Goal: Task Accomplishment & Management: Complete application form

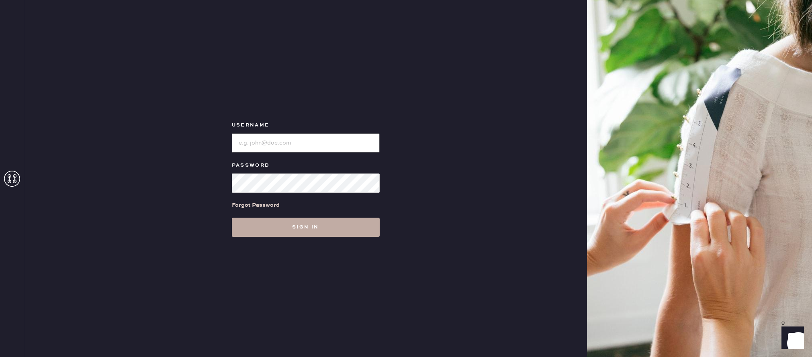
type input "reformationwilliamsburg"
click at [338, 231] on button "Sign in" at bounding box center [306, 227] width 148 height 19
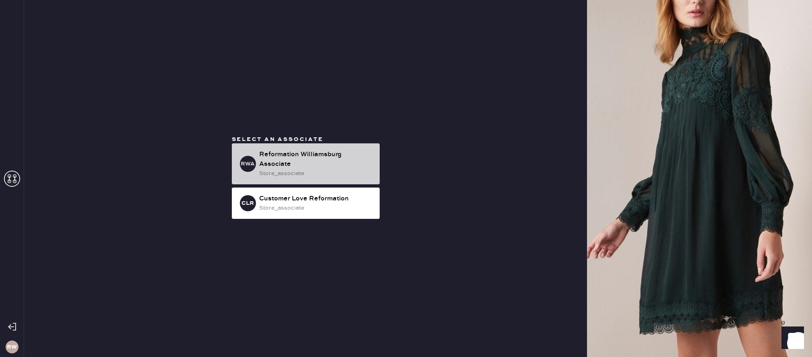
click at [313, 164] on div "Reformation Williamsburg Associate" at bounding box center [316, 159] width 114 height 19
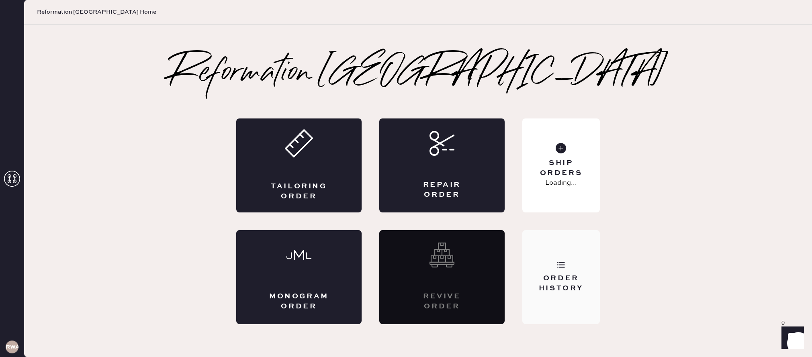
click at [540, 248] on div "Order History" at bounding box center [561, 277] width 78 height 94
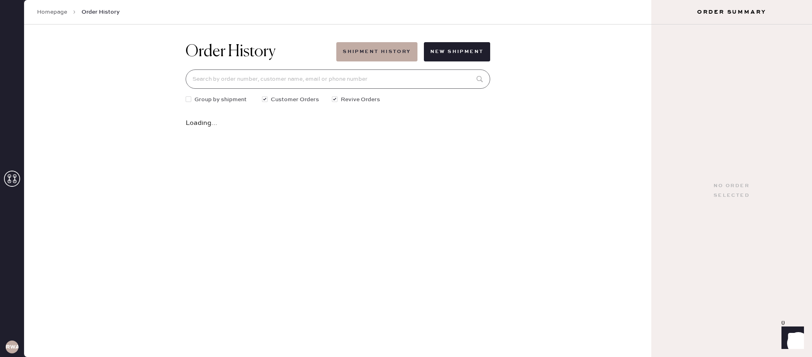
click at [228, 79] on input at bounding box center [338, 78] width 304 height 19
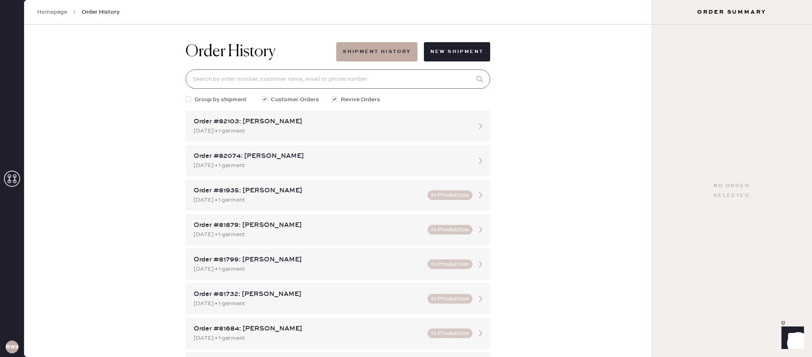
type input "a"
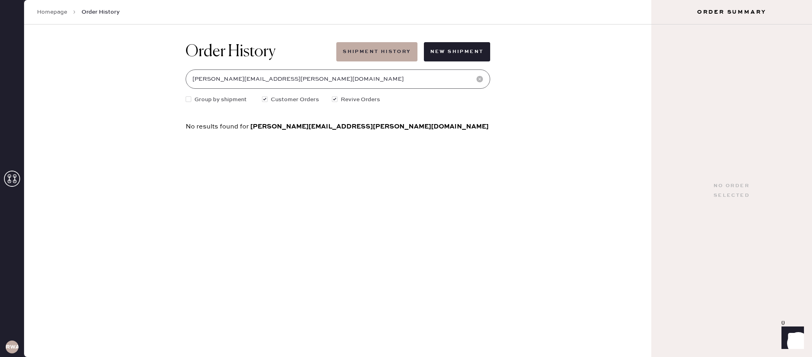
type input "[PERSON_NAME][EMAIL_ADDRESS][PERSON_NAME][DOMAIN_NAME]"
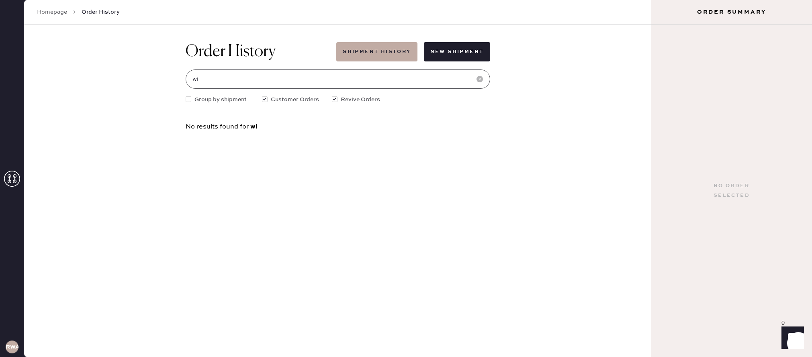
type input "w"
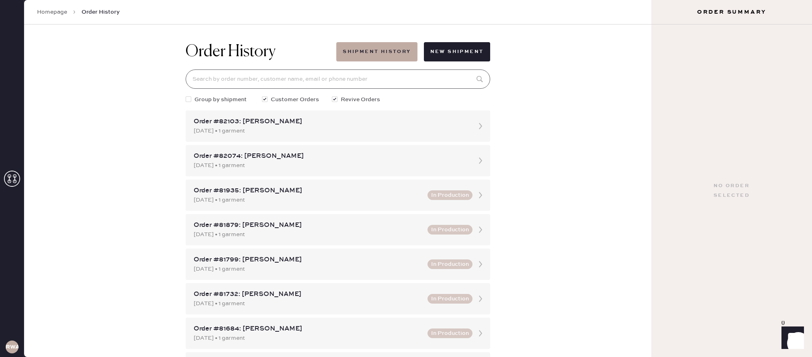
scroll to position [0, 0]
click at [56, 12] on link "Homepage" at bounding box center [52, 12] width 30 height 8
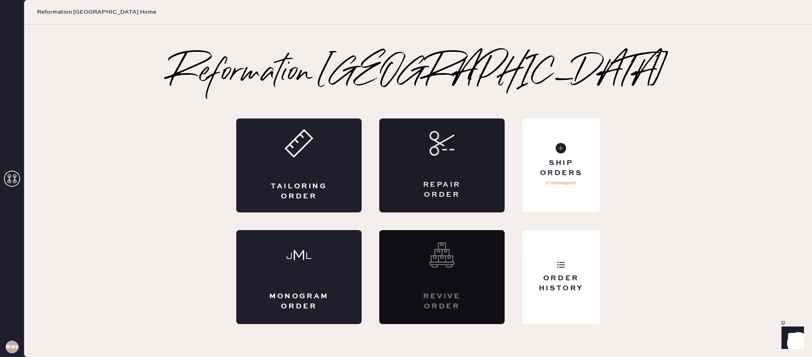
click at [394, 173] on div "Repair Order" at bounding box center [441, 165] width 125 height 94
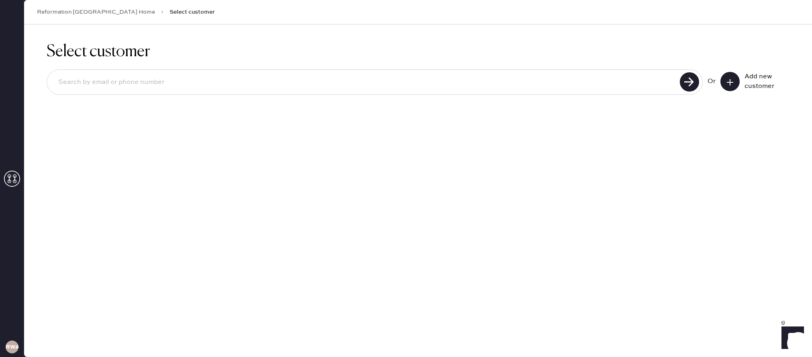
click at [729, 82] on icon at bounding box center [730, 82] width 8 height 8
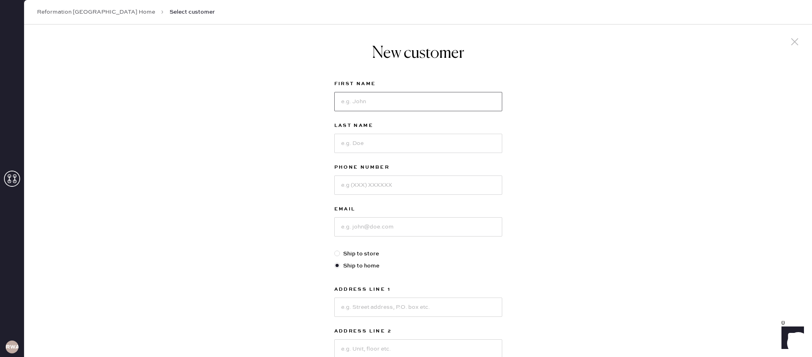
click at [353, 100] on input at bounding box center [418, 101] width 168 height 19
type input "h"
type input "[PERSON_NAME]"
click at [343, 185] on input at bounding box center [418, 184] width 168 height 19
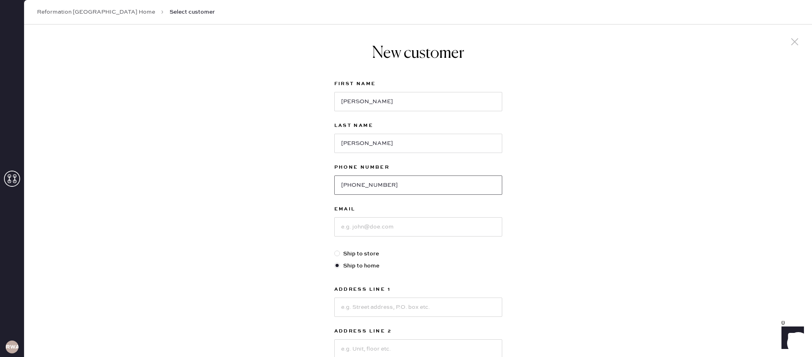
type input "[PHONE_NUMBER]"
click at [365, 226] on input at bounding box center [418, 226] width 168 height 19
type input "[PERSON_NAME][EMAIL_ADDRESS][PERSON_NAME][DOMAIN_NAME]"
click at [338, 254] on div at bounding box center [337, 254] width 6 height 6
click at [335, 250] on input "Ship to store" at bounding box center [334, 249] width 0 height 0
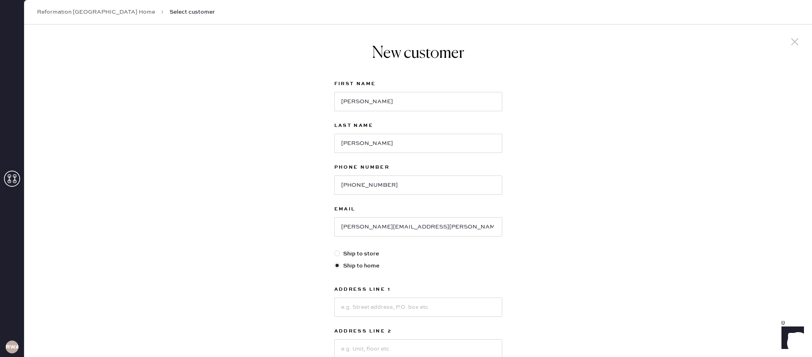
radio input "true"
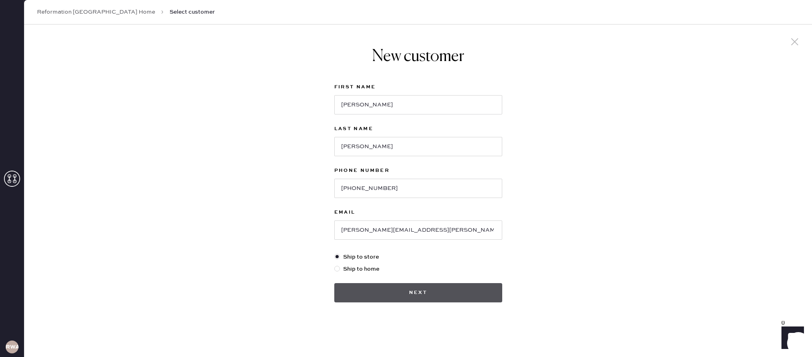
click at [460, 296] on button "Next" at bounding box center [418, 292] width 168 height 19
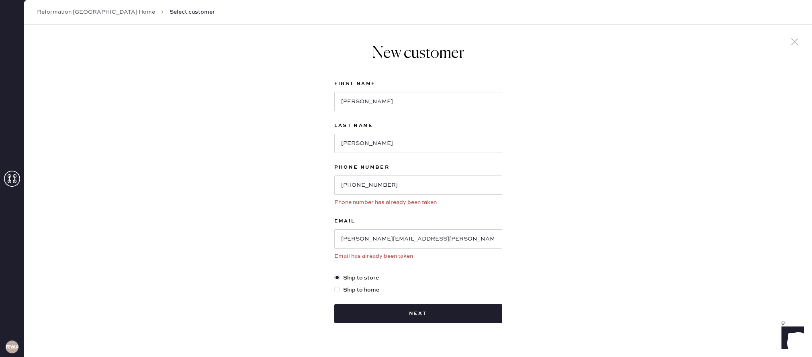
click at [110, 14] on link "Reformation [GEOGRAPHIC_DATA] Home" at bounding box center [96, 12] width 118 height 8
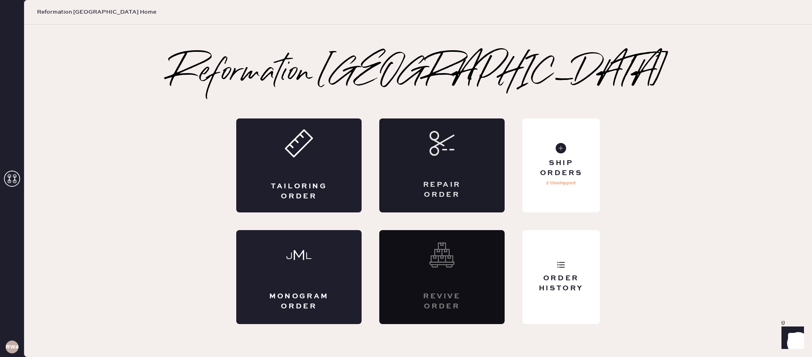
click at [419, 185] on div "Repair Order" at bounding box center [441, 190] width 61 height 20
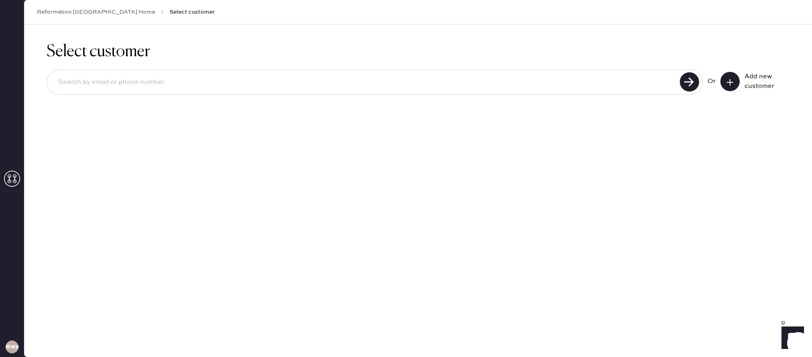
click at [662, 86] on input at bounding box center [364, 82] width 625 height 18
type input "[PERSON_NAME][EMAIL_ADDRESS][PERSON_NAME][DOMAIN_NAME]"
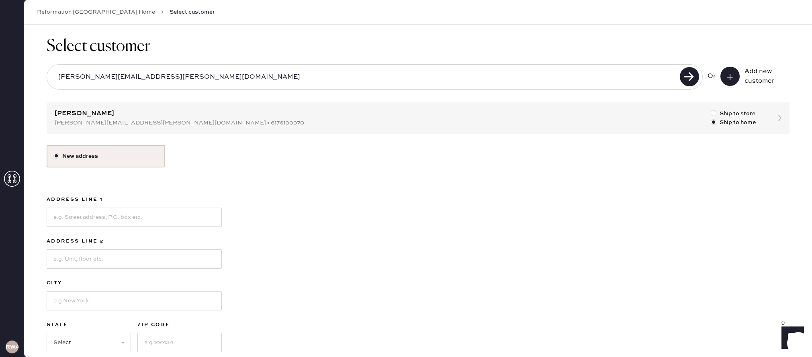
scroll to position [47, 0]
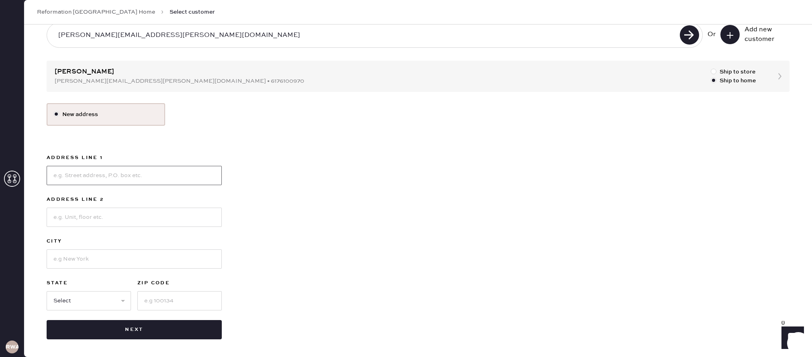
click at [168, 182] on input at bounding box center [134, 175] width 175 height 19
type input "65 N 6th"
click at [712, 70] on div at bounding box center [713, 72] width 6 height 6
click at [711, 68] on input "Ship to store" at bounding box center [710, 67] width 0 height 0
radio input "true"
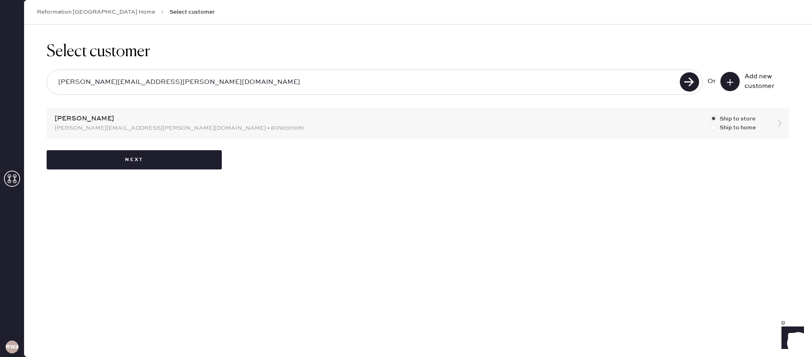
scroll to position [0, 0]
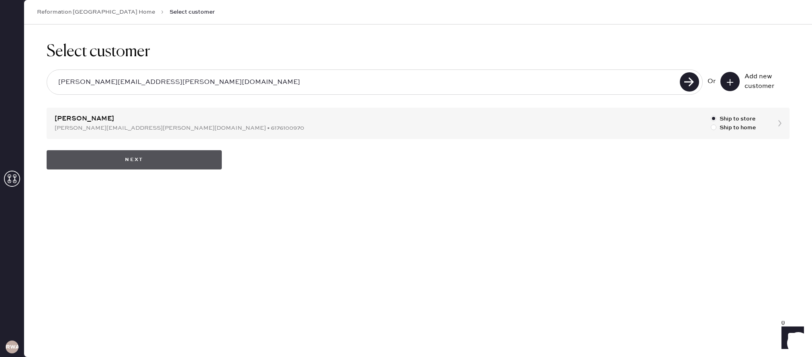
click at [148, 163] on button "Next" at bounding box center [134, 159] width 175 height 19
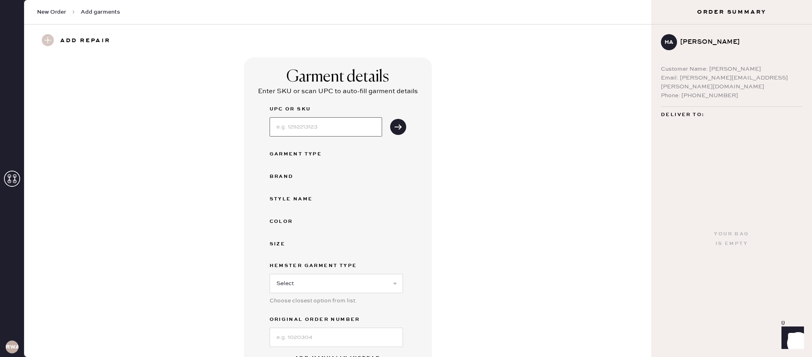
click at [288, 129] on input at bounding box center [325, 126] width 112 height 19
click at [406, 159] on div "Garment details Enter SKU or scan UPC to auto-fill garment details UPC or SKU G…" at bounding box center [338, 216] width 188 height 319
click at [297, 126] on input at bounding box center [325, 126] width 112 height 19
click at [270, 157] on div "Garment Type" at bounding box center [301, 154] width 64 height 10
click at [298, 151] on div "Garment Type" at bounding box center [301, 154] width 64 height 10
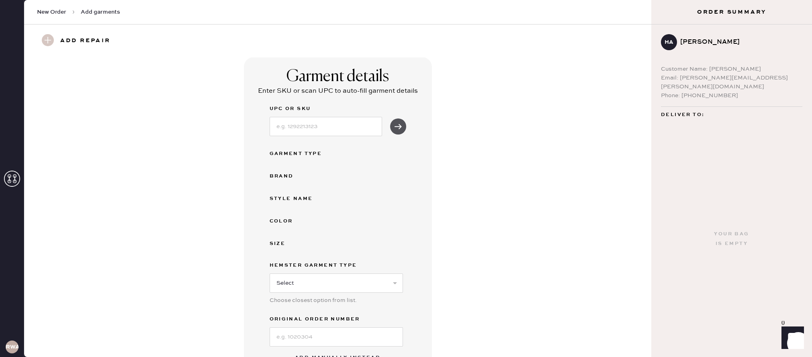
click at [400, 129] on icon "submit" at bounding box center [398, 126] width 8 height 8
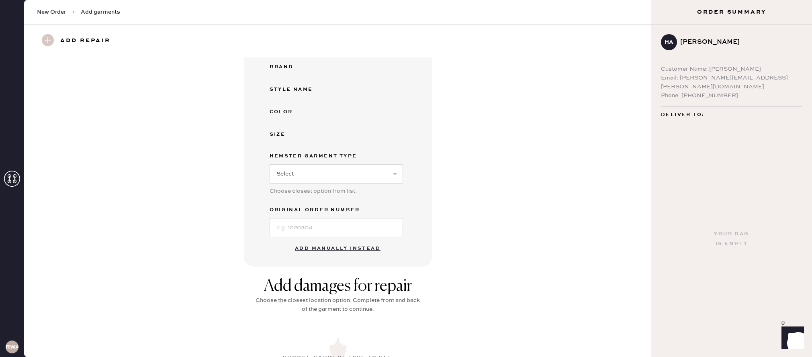
scroll to position [238, 0]
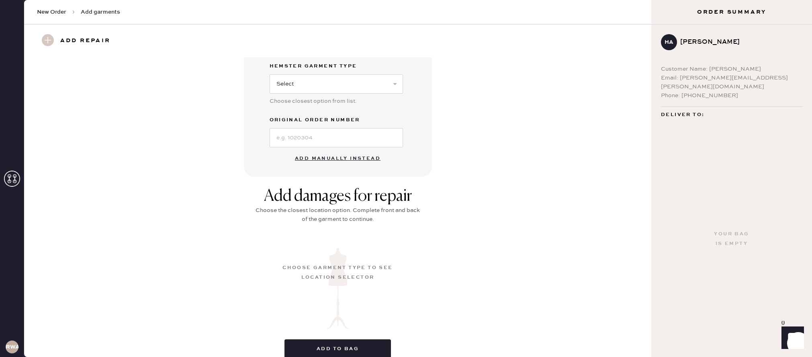
click at [326, 158] on button "Add manually instead" at bounding box center [337, 159] width 95 height 16
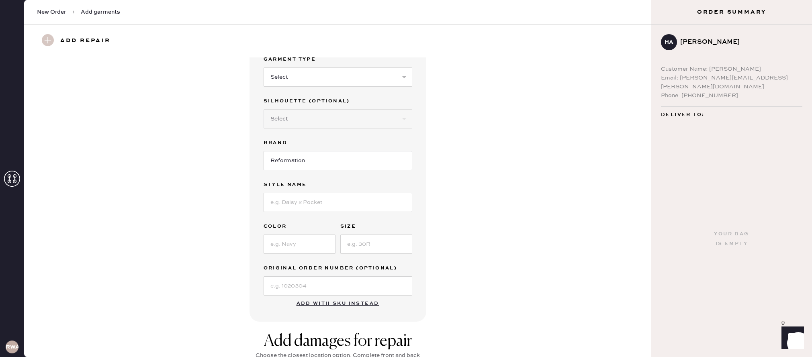
scroll to position [0, 0]
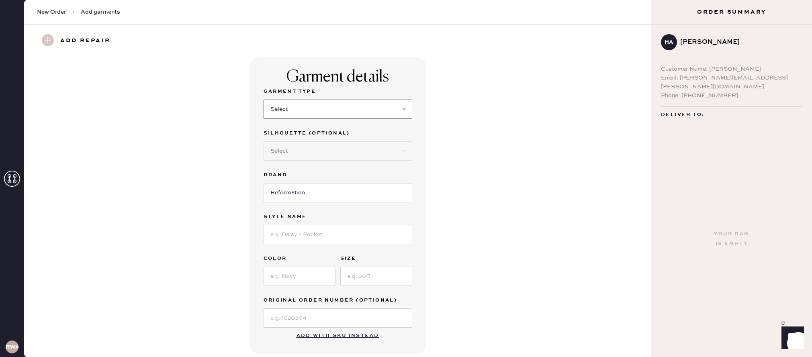
click at [335, 108] on select "Select Basic Skirt Jeans Leggings Pants Shorts Basic Sleeved Dress Basic Sleeve…" at bounding box center [337, 109] width 149 height 19
select select "2"
click at [263, 100] on select "Select Basic Skirt Jeans Leggings Pants Shorts Basic Sleeved Dress Basic Sleeve…" at bounding box center [337, 109] width 149 height 19
click at [332, 153] on select "Select Shorts Cropped Flare Boot Cut Straight Skinny Other" at bounding box center [337, 150] width 149 height 19
select select "8"
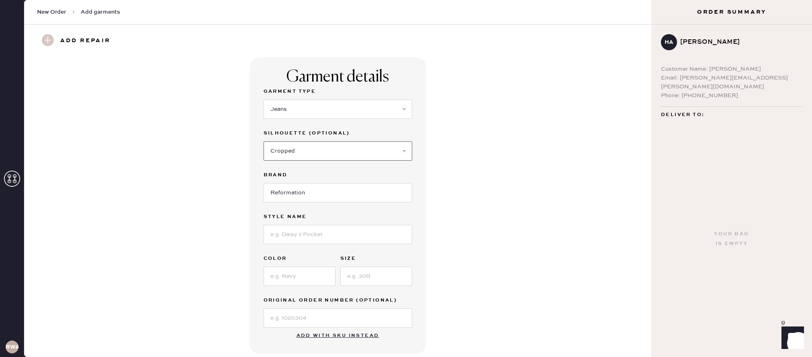
click at [263, 141] on select "Select Shorts Cropped Flare Boot Cut Straight Skinny Other" at bounding box center [337, 150] width 149 height 19
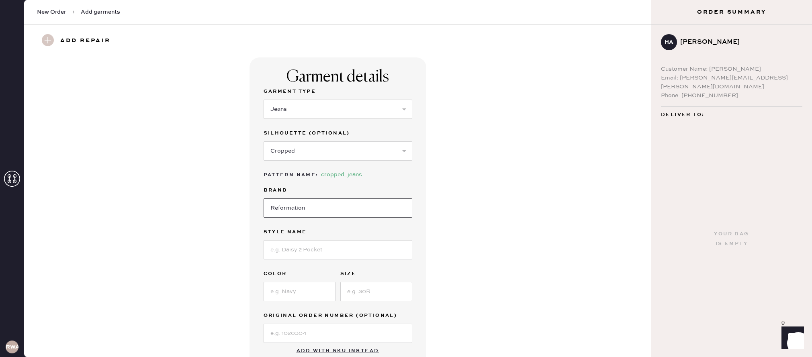
click at [288, 208] on input "Reformation" at bounding box center [337, 207] width 149 height 19
click at [284, 252] on input at bounding box center [337, 249] width 149 height 19
type input "[PERSON_NAME] High Rise Wide Leg Cropped [PERSON_NAME]"
click at [286, 290] on input at bounding box center [299, 291] width 72 height 19
type input "[PERSON_NAME]"
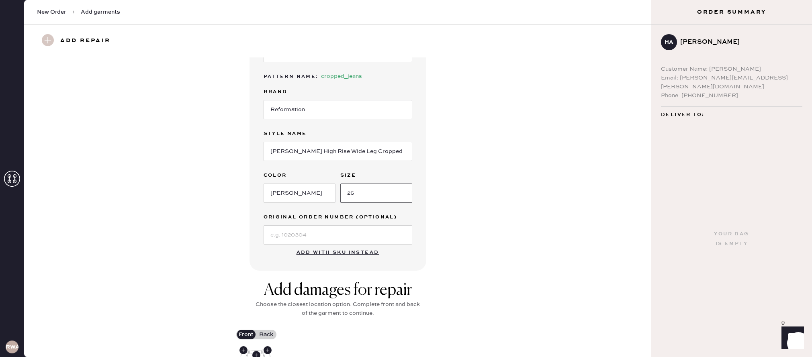
scroll to position [100, 0]
type input "25"
click at [355, 233] on input at bounding box center [337, 233] width 149 height 19
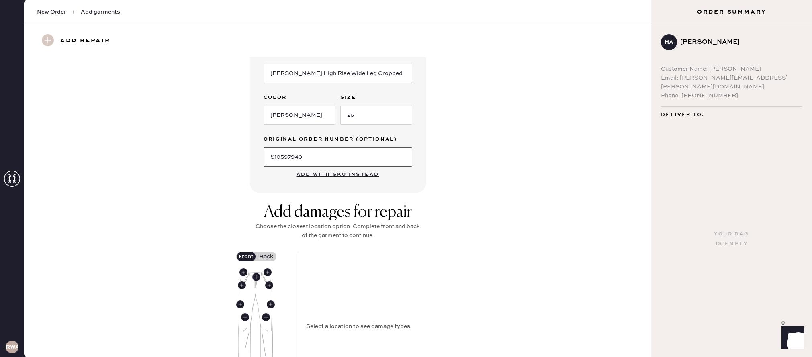
scroll to position [177, 0]
type input "S10597949"
click at [200, 249] on div "Add damages for repair Choose the closest location option. Complete front and b…" at bounding box center [338, 324] width 598 height 245
click at [256, 273] on use at bounding box center [256, 276] width 8 height 8
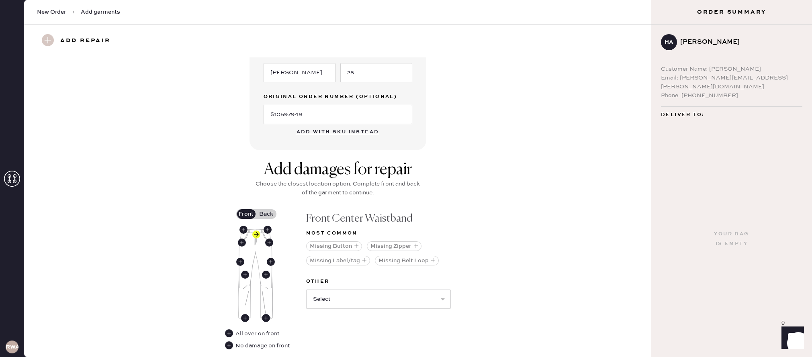
scroll to position [217, 0]
click at [400, 245] on button "Missing Zipper" at bounding box center [394, 248] width 55 height 10
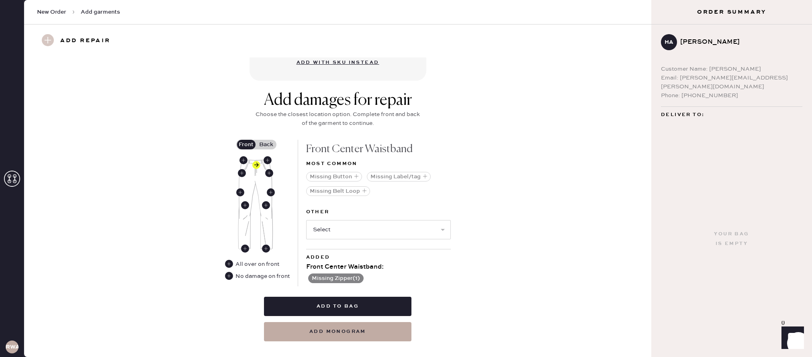
scroll to position [302, 0]
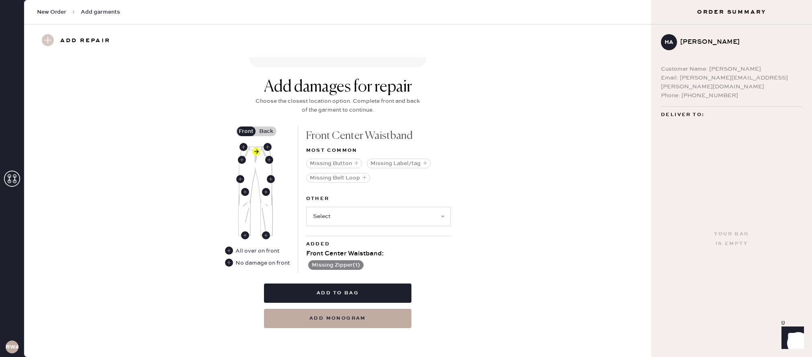
click at [394, 294] on button "Add to bag" at bounding box center [337, 293] width 147 height 19
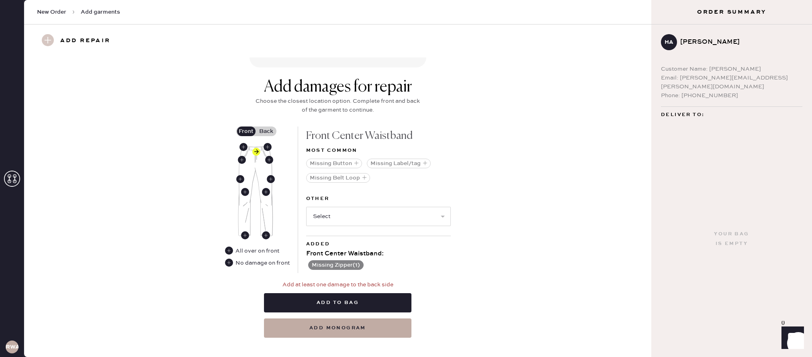
click at [260, 137] on div "Front Back" at bounding box center [262, 186] width 53 height 120
click at [267, 131] on label "Back" at bounding box center [266, 131] width 20 height 10
click at [266, 131] on input "Back" at bounding box center [266, 131] width 0 height 0
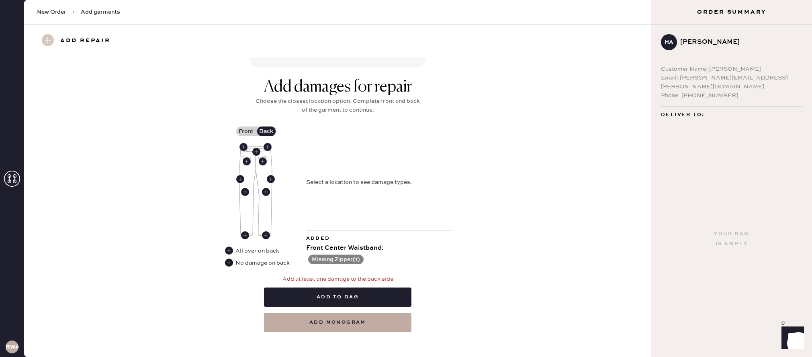
click at [230, 263] on use at bounding box center [229, 263] width 8 height 8
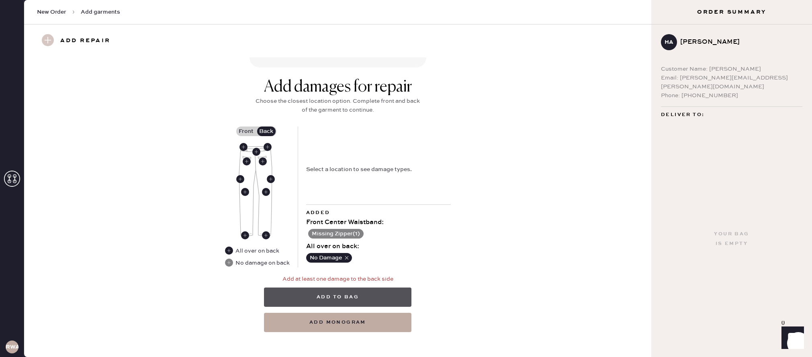
click at [350, 299] on button "Add to bag" at bounding box center [337, 297] width 147 height 19
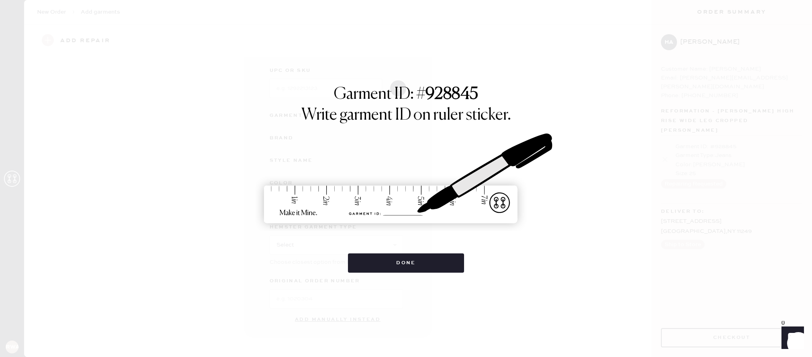
scroll to position [38, 0]
click at [386, 266] on button "Done" at bounding box center [406, 262] width 116 height 19
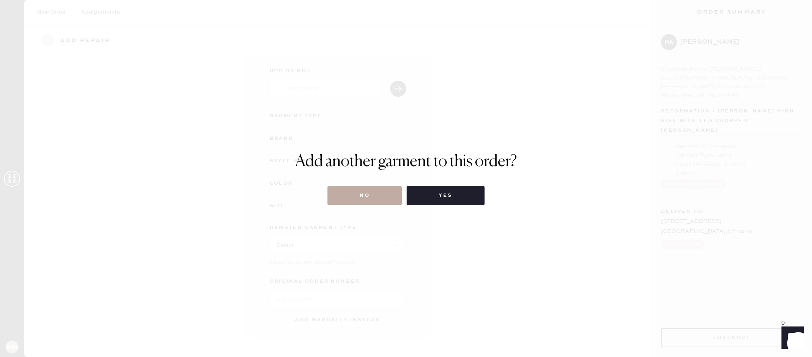
click at [367, 192] on button "No" at bounding box center [364, 195] width 74 height 19
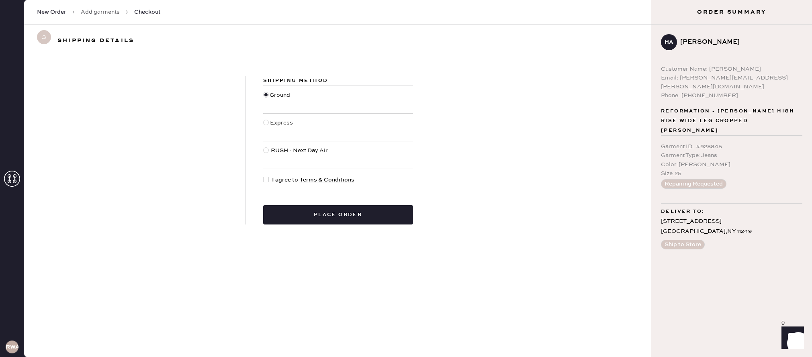
click at [264, 180] on div at bounding box center [266, 180] width 6 height 6
click at [263, 176] on input "I agree to Terms & Conditions" at bounding box center [263, 175] width 0 height 0
checkbox input "true"
click at [344, 217] on button "Place order" at bounding box center [338, 214] width 150 height 19
